Goal: Use online tool/utility: Utilize a website feature to perform a specific function

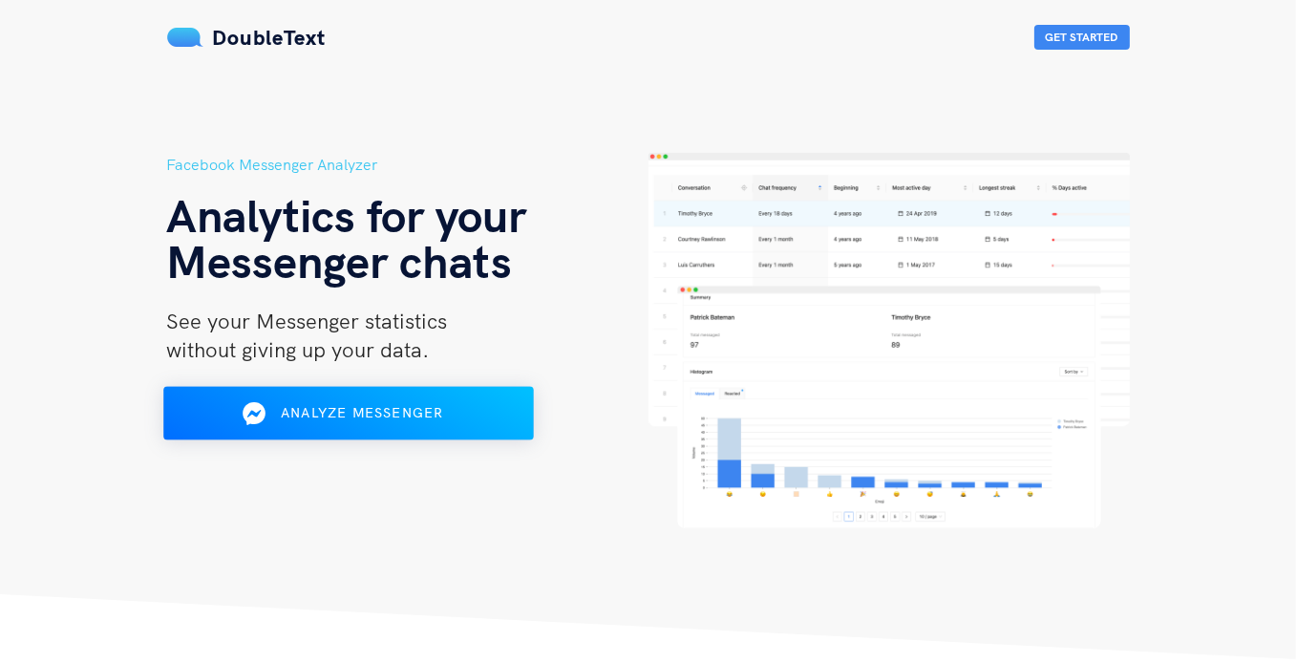
click at [403, 417] on span "Analyze Messenger" at bounding box center [362, 412] width 162 height 17
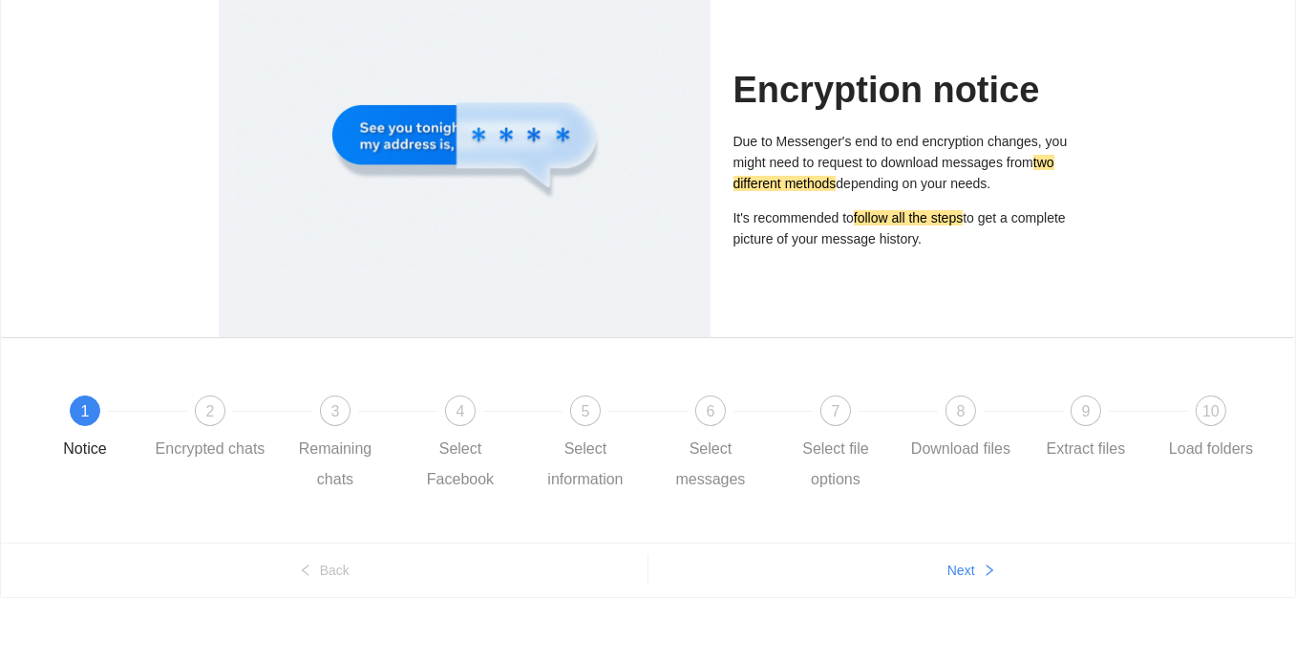
scroll to position [138, 0]
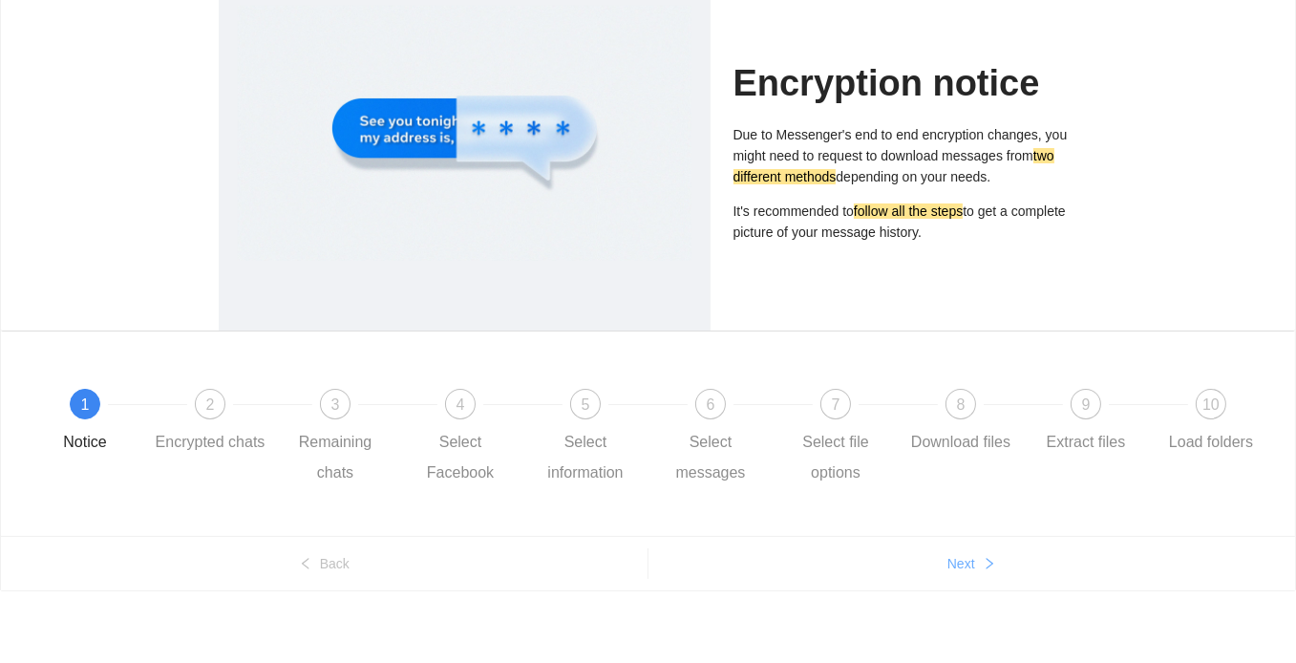
click at [962, 563] on span "Next" at bounding box center [961, 563] width 28 height 21
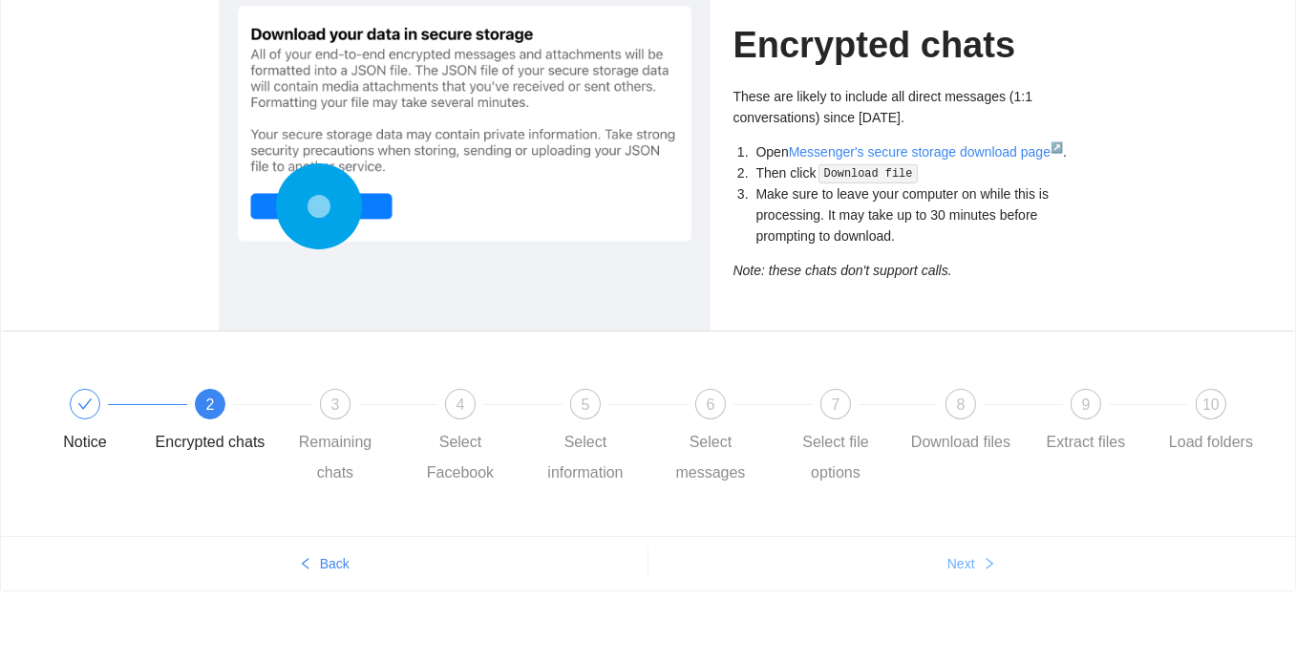
click at [962, 563] on span "Next" at bounding box center [961, 563] width 28 height 21
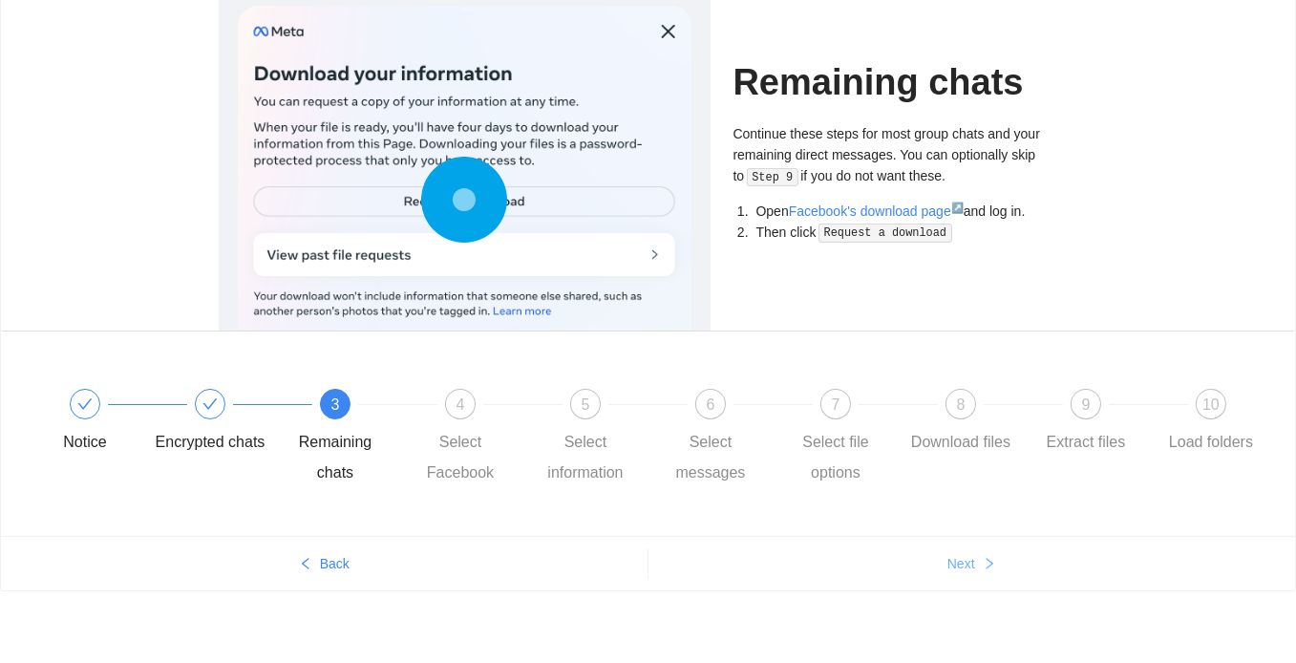
click at [962, 563] on span "Next" at bounding box center [961, 563] width 28 height 21
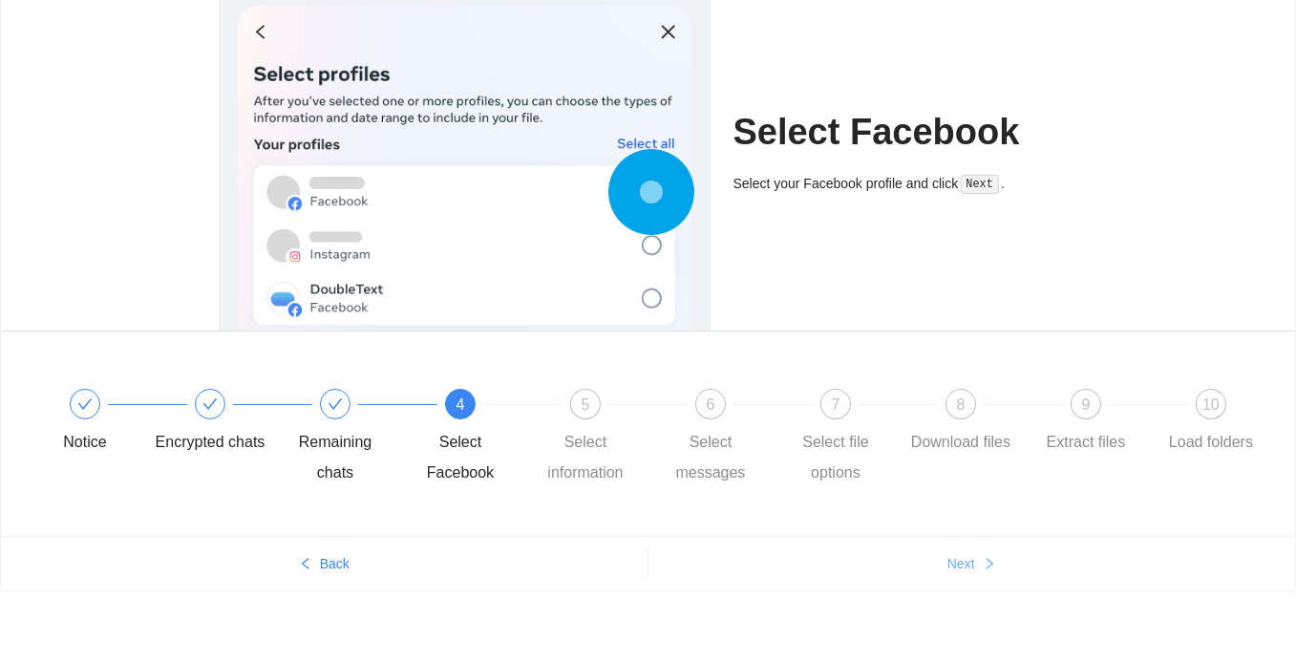
click at [962, 563] on span "Next" at bounding box center [961, 563] width 28 height 21
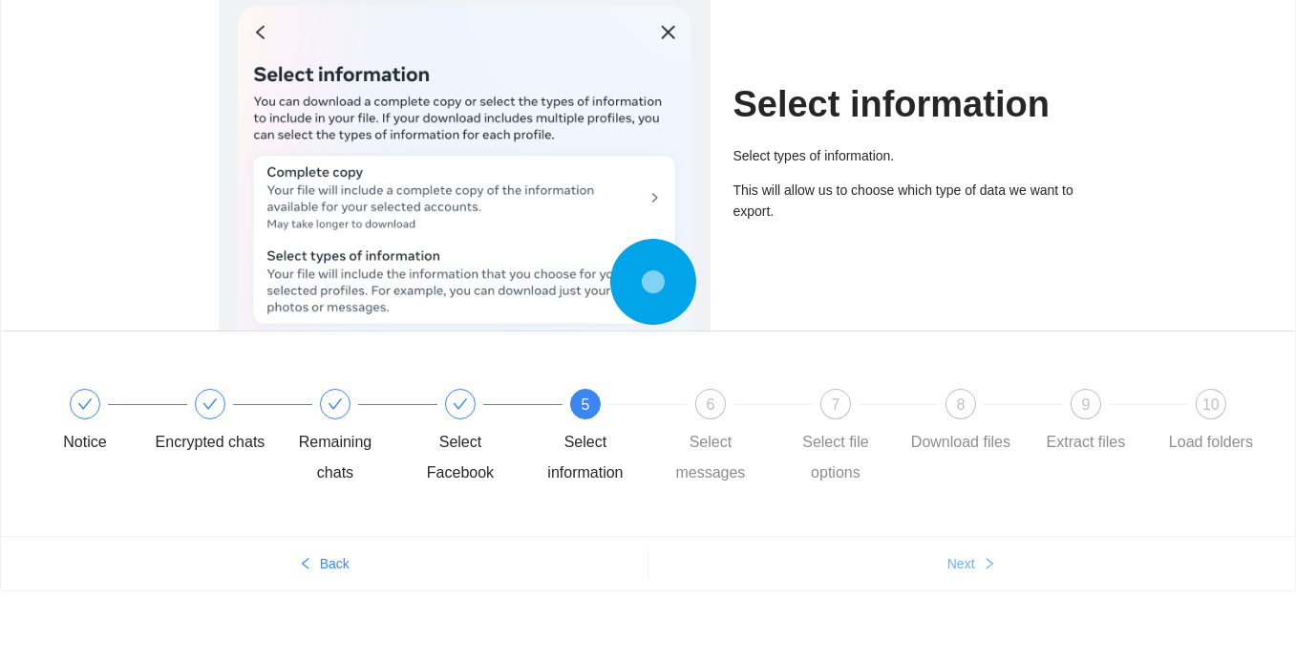
click at [962, 563] on span "Next" at bounding box center [961, 563] width 28 height 21
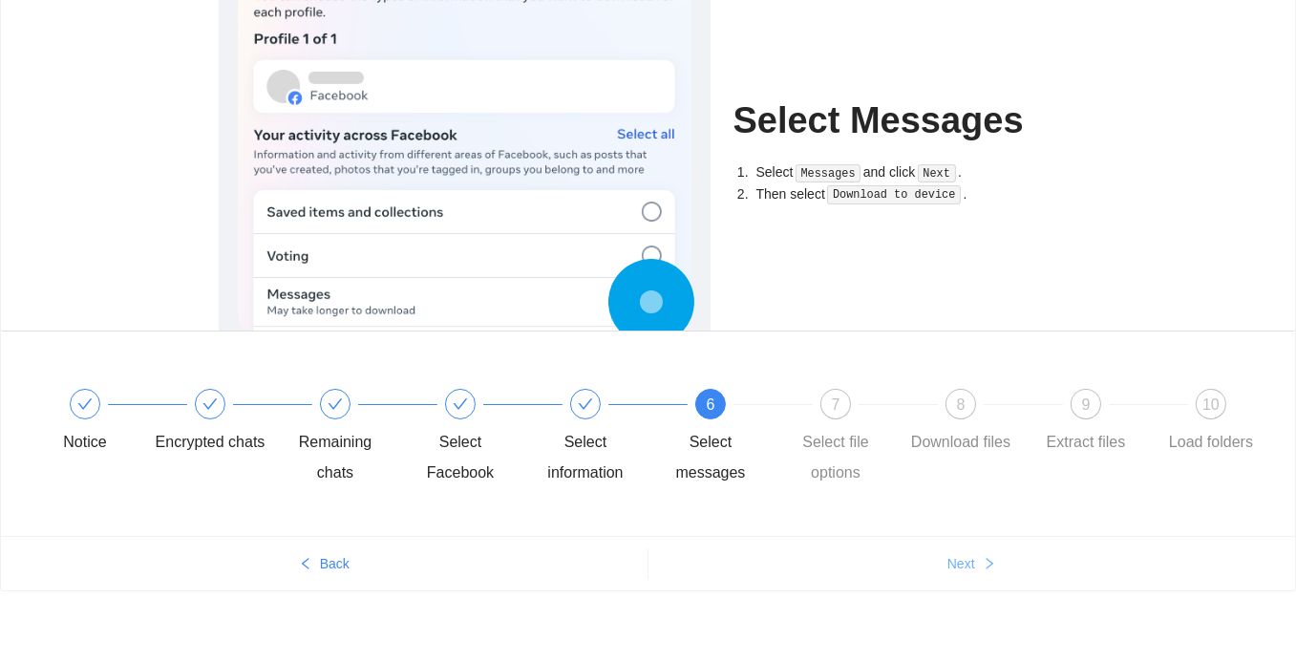
click at [962, 563] on span "Next" at bounding box center [961, 563] width 28 height 21
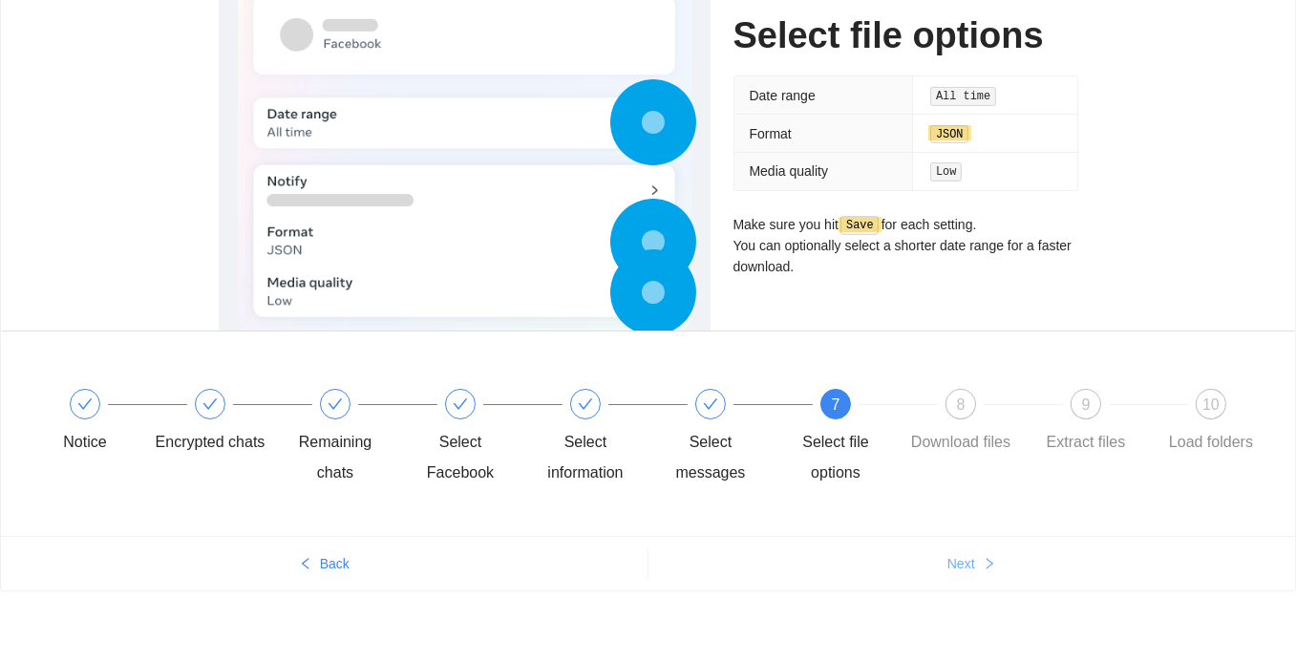
click at [962, 563] on span "Next" at bounding box center [961, 563] width 28 height 21
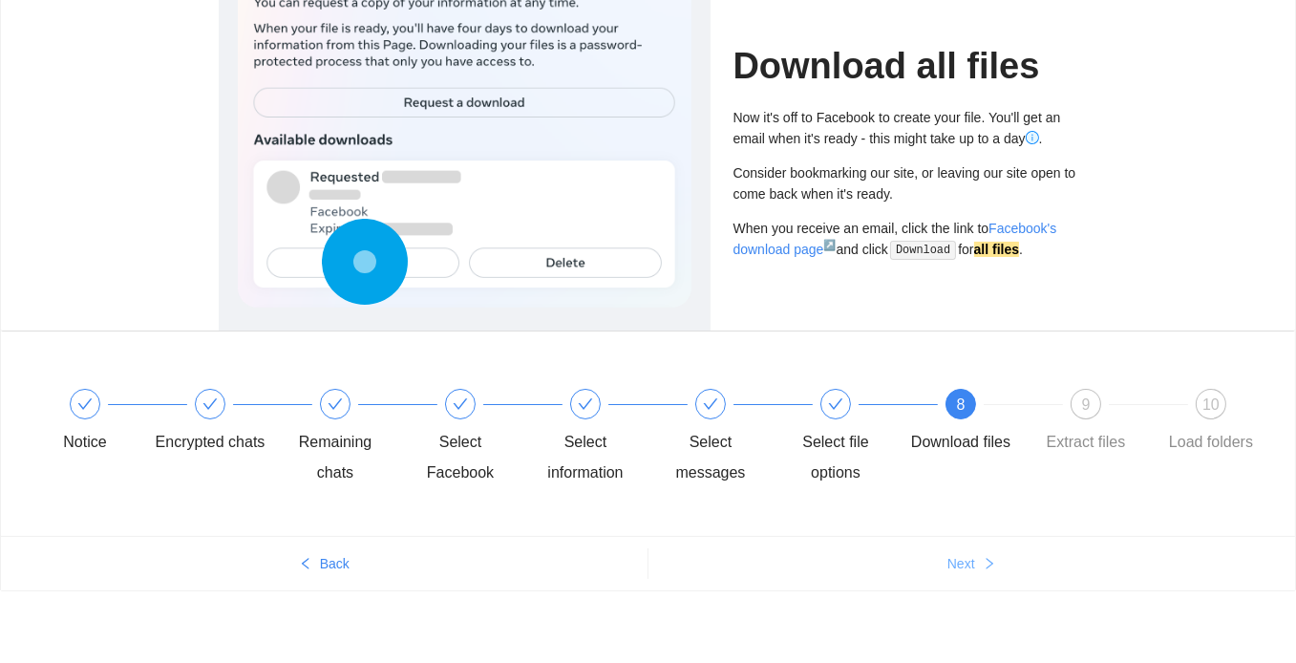
click at [962, 563] on span "Next" at bounding box center [961, 563] width 28 height 21
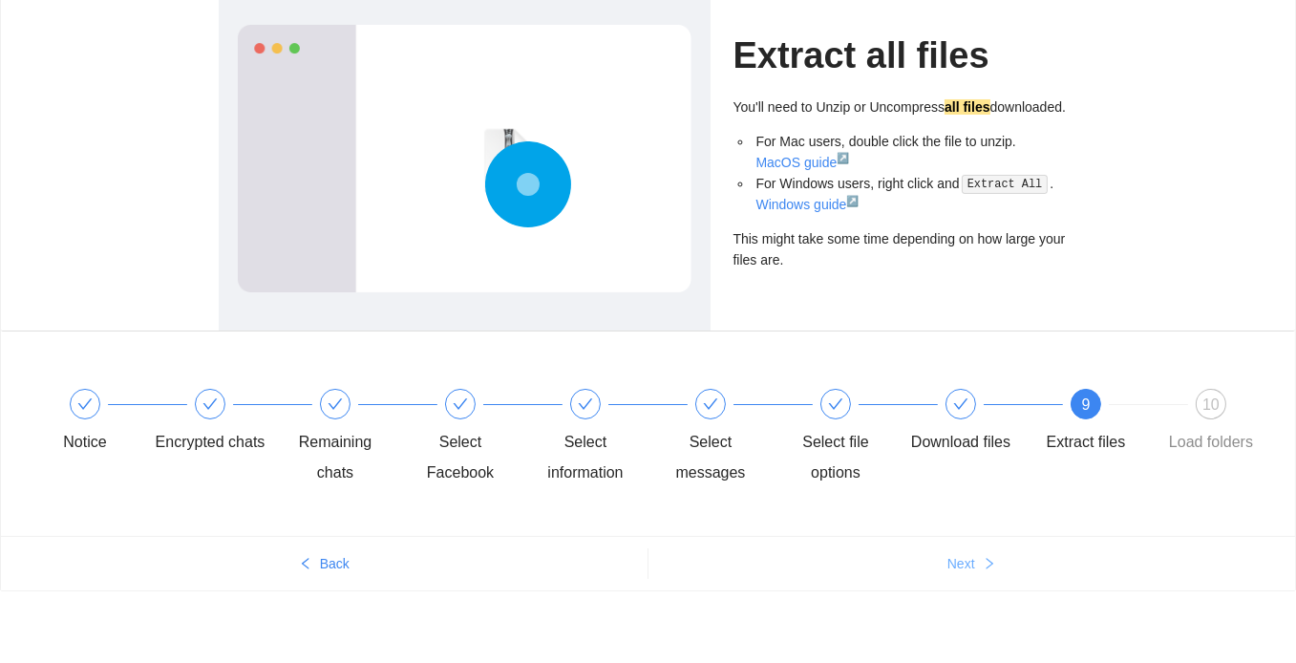
click at [995, 564] on icon "right" at bounding box center [989, 563] width 13 height 13
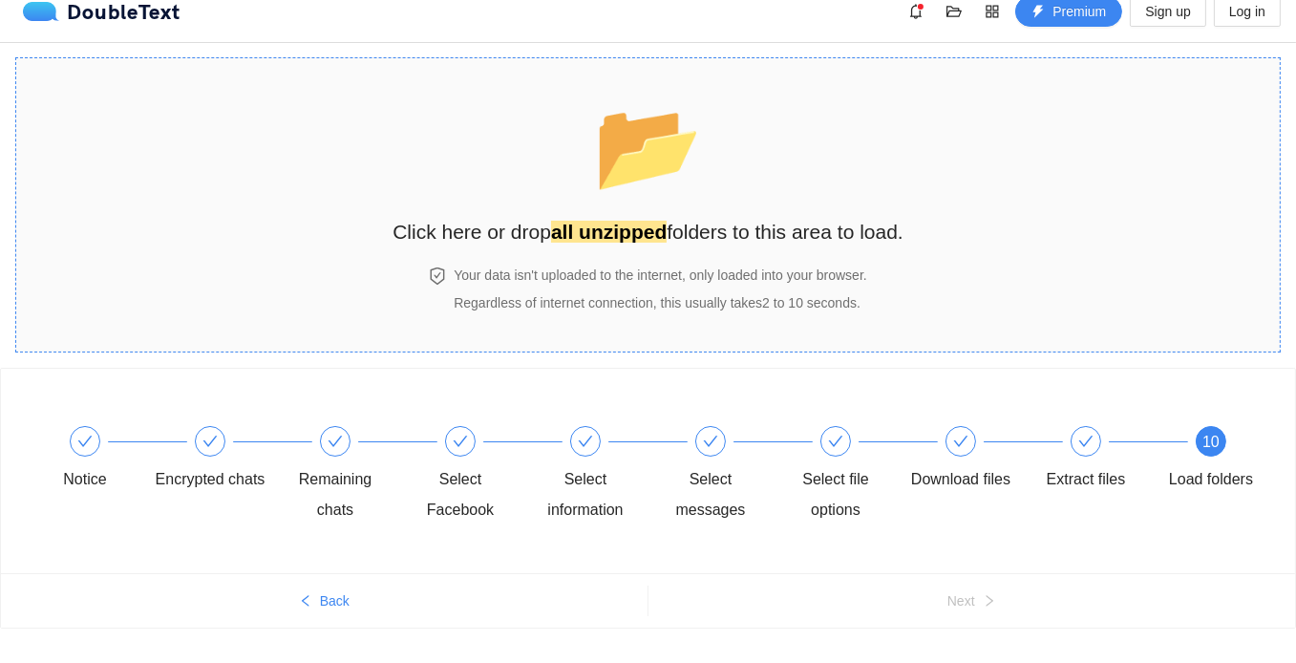
scroll to position [0, 0]
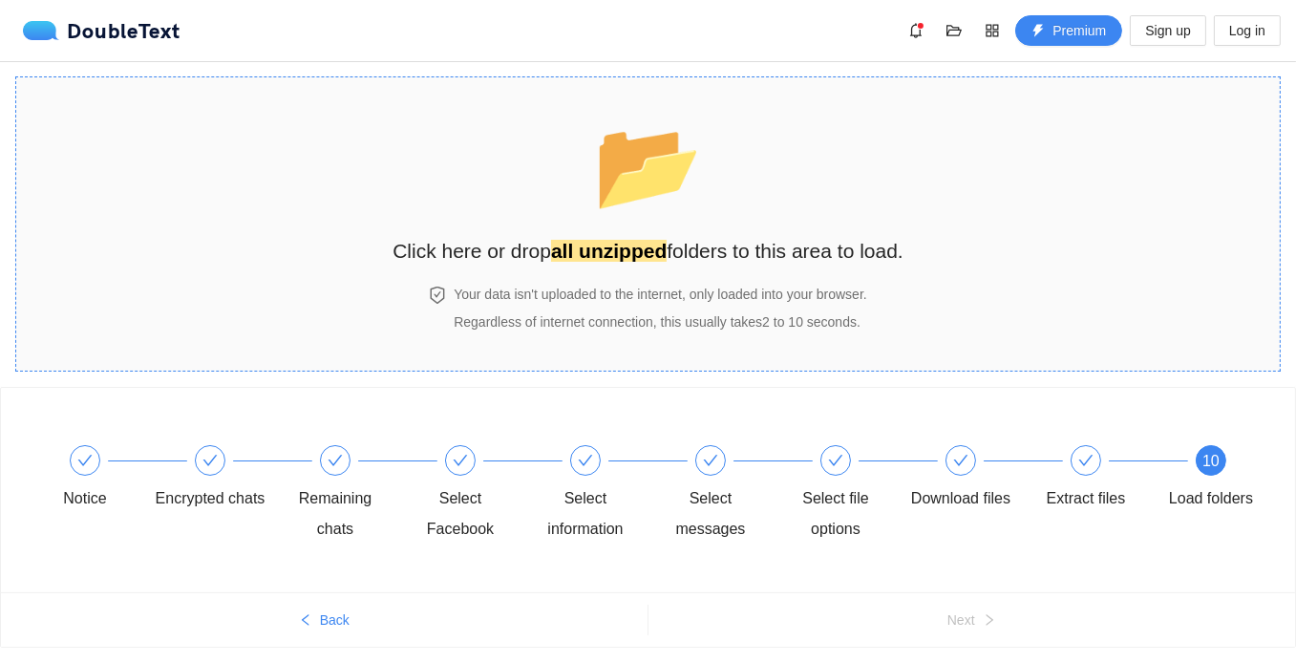
click at [1110, 85] on section "📂 Click here or drop all unzipped folders to this area to load. Your data isn't…" at bounding box center [647, 223] width 1265 height 295
drag, startPoint x: 1267, startPoint y: 34, endPoint x: 460, endPoint y: 16, distance: 807.2
click at [624, 114] on div "DoubleText Premium Sign up Log in 📂 Click here or drop all unzipped folders to …" at bounding box center [648, 360] width 1296 height 721
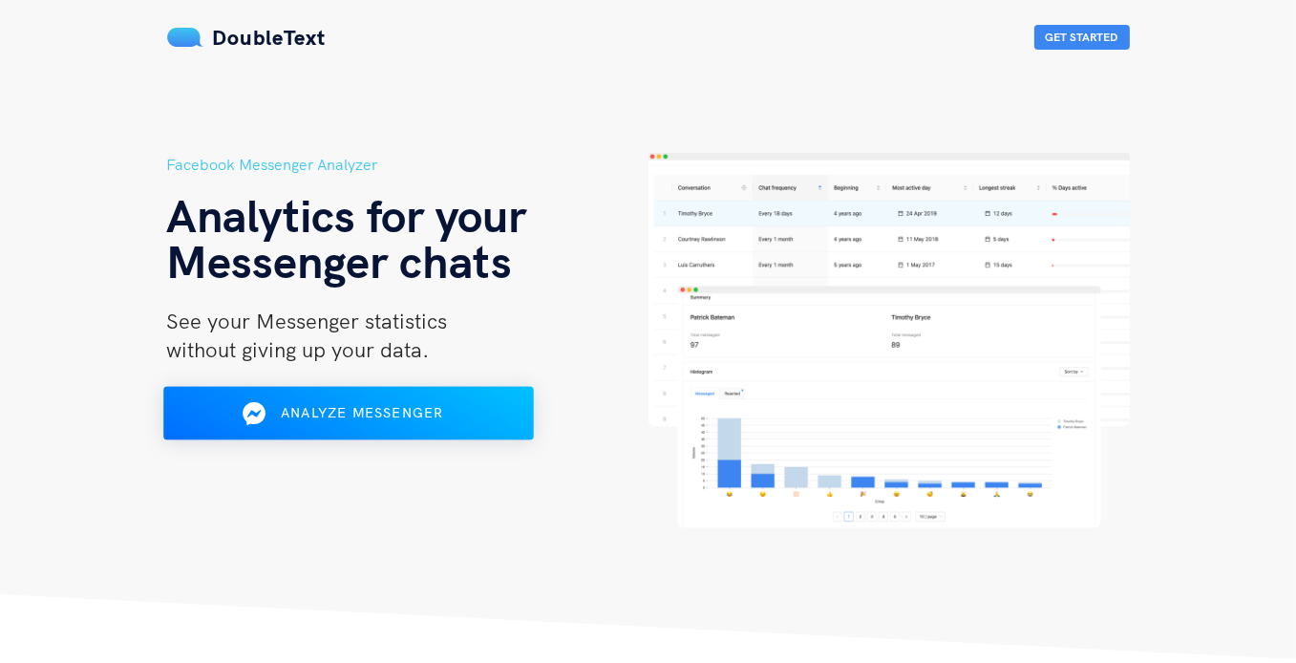
click at [357, 414] on span "Analyze Messenger" at bounding box center [362, 412] width 162 height 17
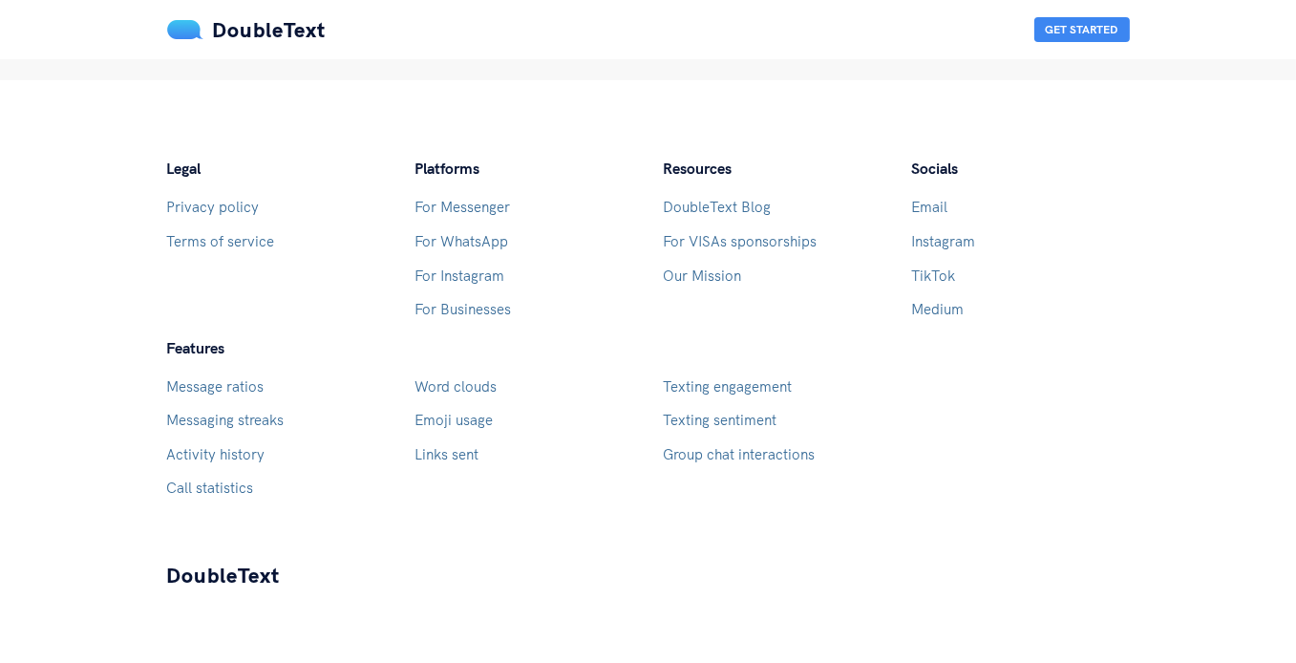
scroll to position [1609, 0]
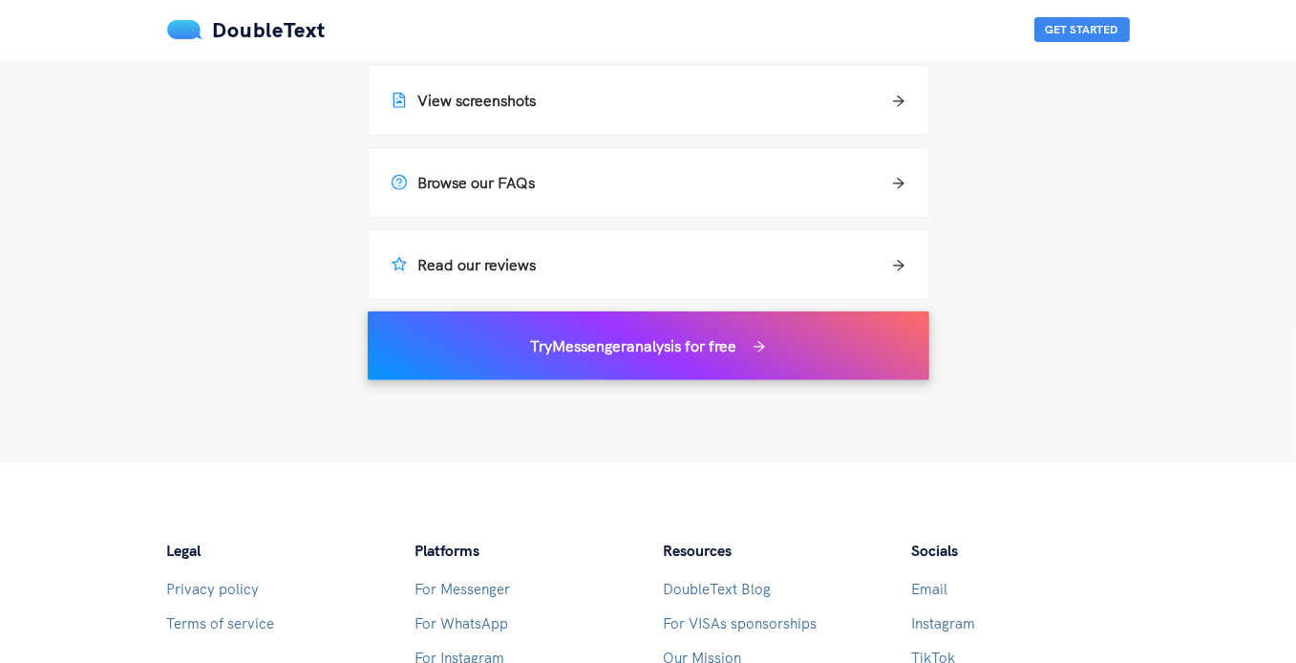
click at [616, 360] on div "Try Messenger analysis for free" at bounding box center [649, 345] width 562 height 69
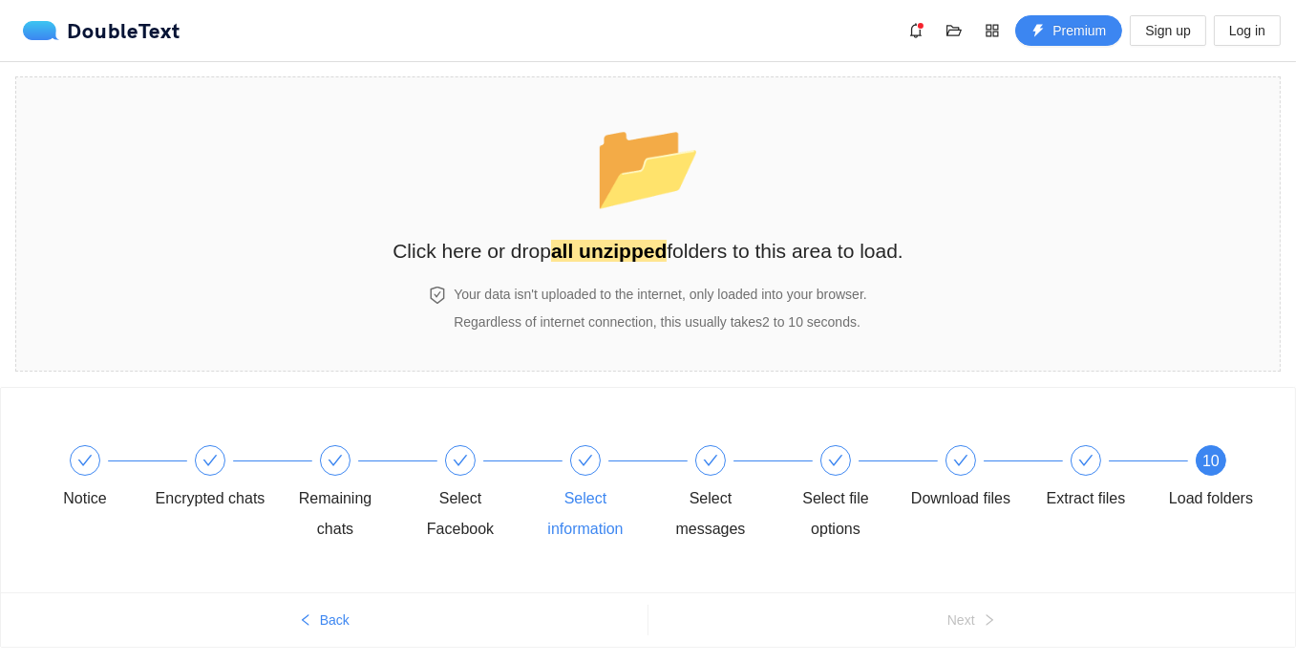
scroll to position [56, 0]
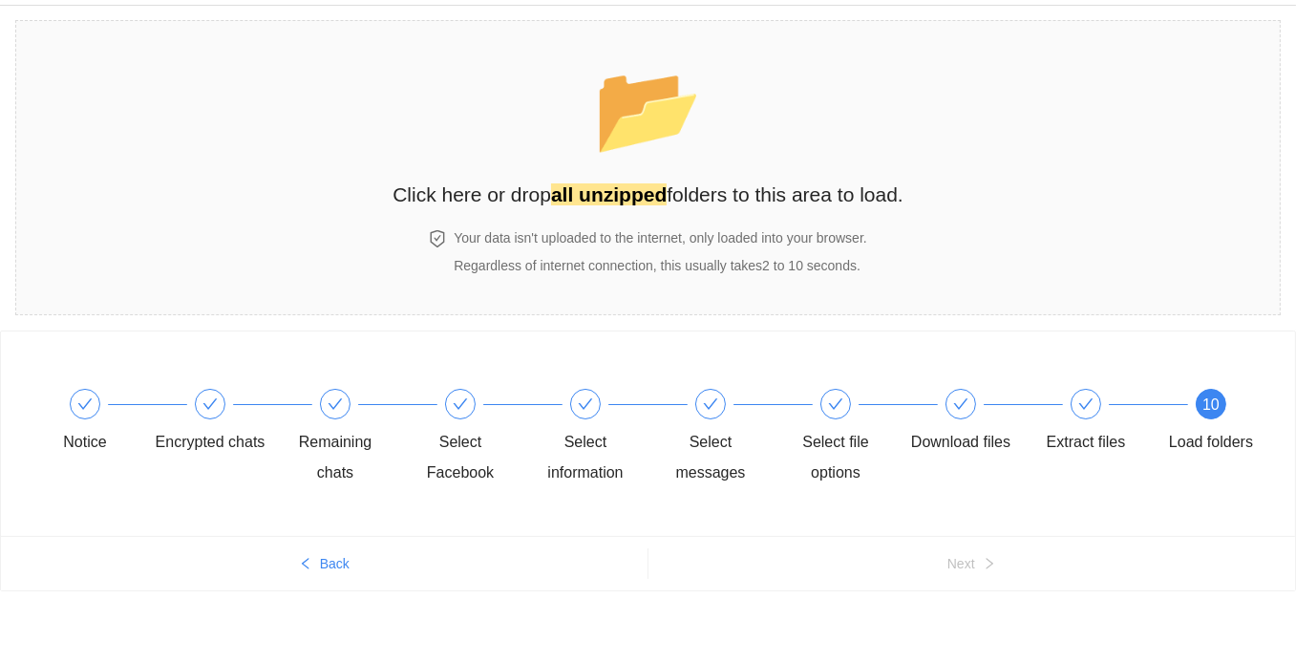
click at [483, 325] on div "📂 Click here or drop all unzipped folders to this area to load. Your data isn't…" at bounding box center [648, 168] width 1296 height 326
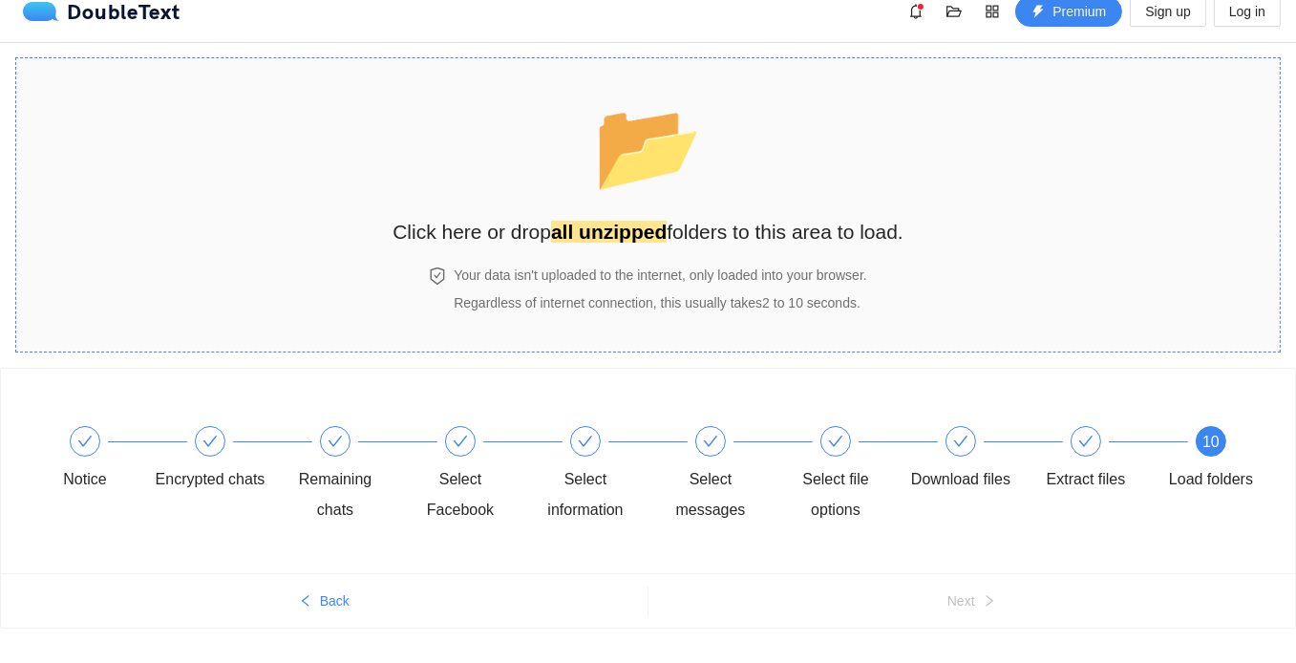
scroll to position [0, 0]
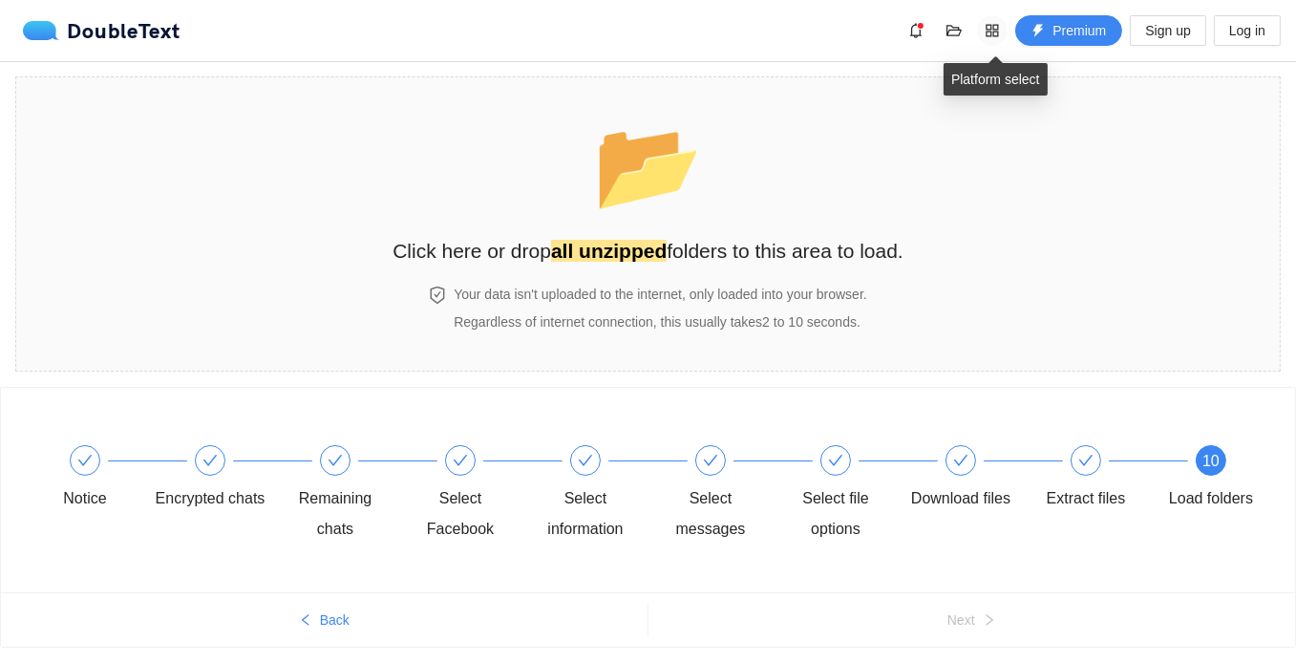
click at [988, 32] on icon "appstore" at bounding box center [992, 30] width 15 height 15
click at [959, 30] on icon "folder-open" at bounding box center [953, 30] width 15 height 11
click at [918, 29] on icon "bell" at bounding box center [915, 30] width 15 height 15
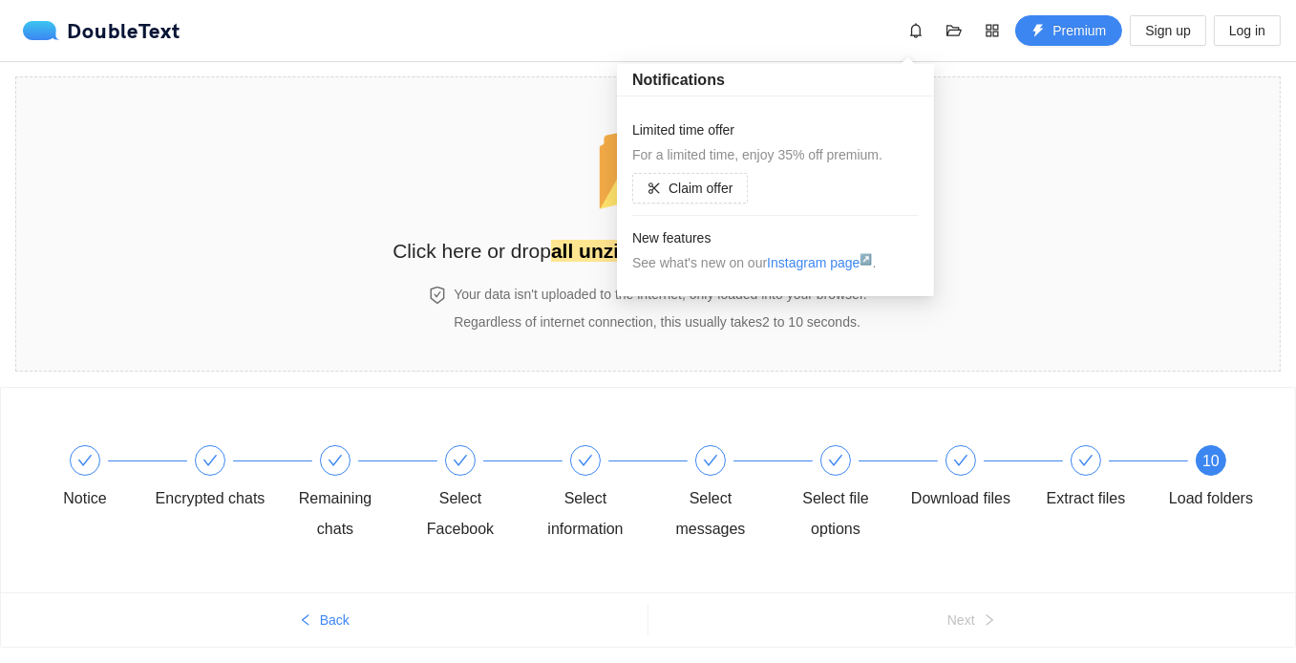
click at [850, 28] on div "DoubleText Premium Sign up Log in" at bounding box center [652, 30] width 1258 height 31
